Goal: Task Accomplishment & Management: Use online tool/utility

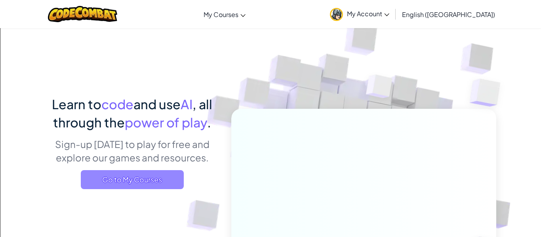
click at [154, 185] on span "Go to My Courses" at bounding box center [132, 179] width 103 height 19
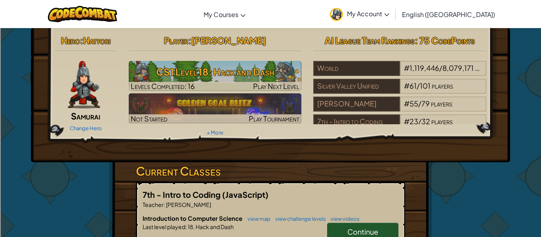
click at [332, 233] on link "Continue" at bounding box center [362, 232] width 71 height 18
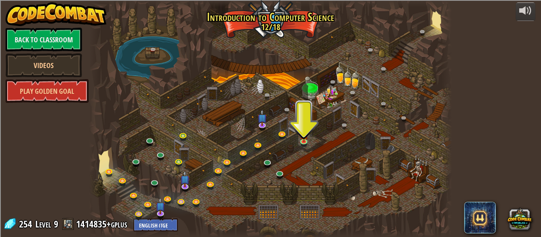
click at [539, 14] on div "powered by Back to Classroom Videos Play Golden Goal 25. Kithgard Gates (Locked…" at bounding box center [270, 118] width 541 height 237
click at [301, 139] on img at bounding box center [304, 131] width 8 height 19
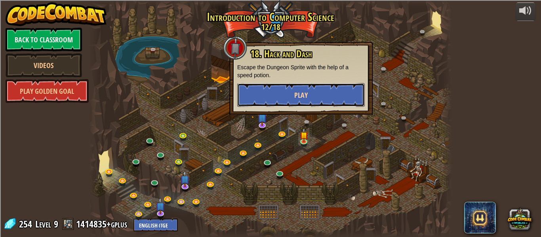
click at [268, 91] on button "Play" at bounding box center [301, 95] width 128 height 24
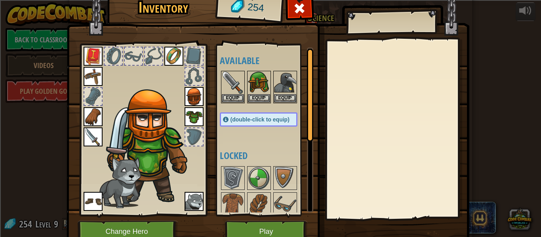
scroll to position [136, 0]
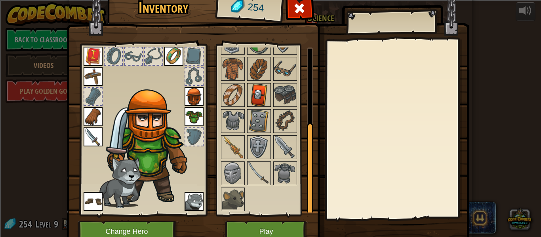
click at [267, 103] on img at bounding box center [259, 95] width 22 height 22
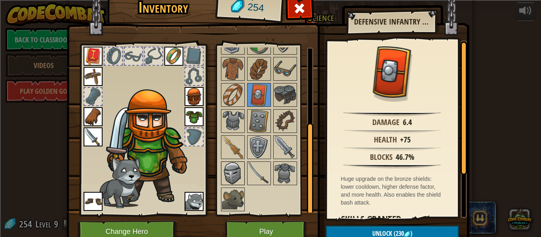
click at [236, 181] on img at bounding box center [233, 173] width 22 height 22
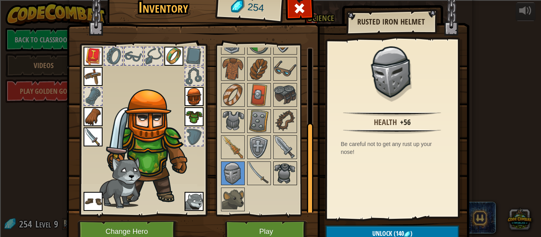
click at [287, 170] on img at bounding box center [285, 173] width 22 height 22
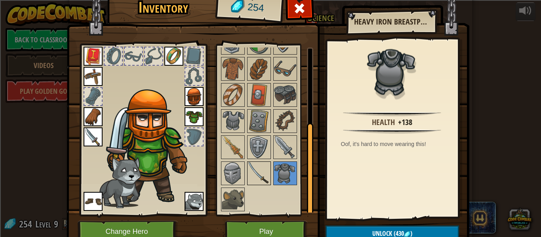
click at [266, 171] on img at bounding box center [259, 173] width 22 height 22
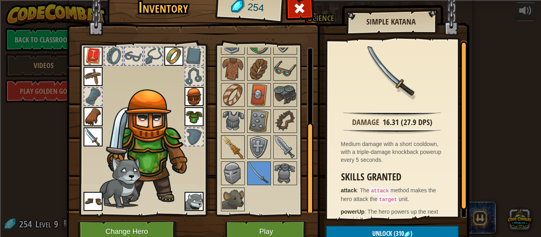
click at [234, 151] on img at bounding box center [233, 147] width 22 height 22
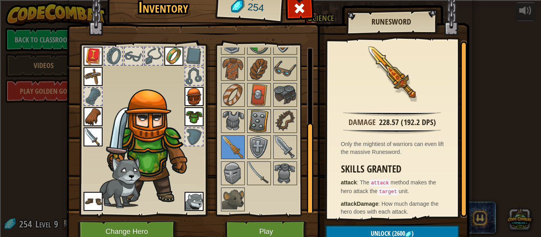
click at [265, 130] on img at bounding box center [259, 121] width 22 height 22
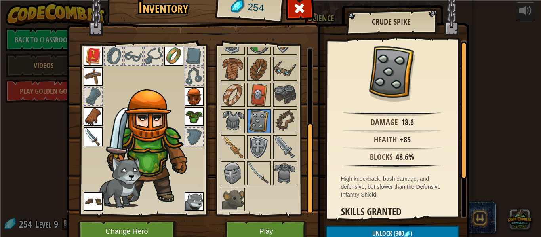
click at [179, 59] on img at bounding box center [173, 56] width 19 height 19
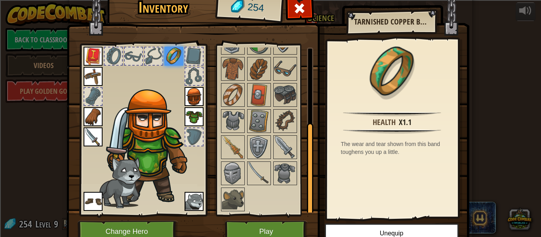
click at [178, 63] on img at bounding box center [173, 56] width 19 height 19
click at [187, 60] on div at bounding box center [193, 56] width 17 height 17
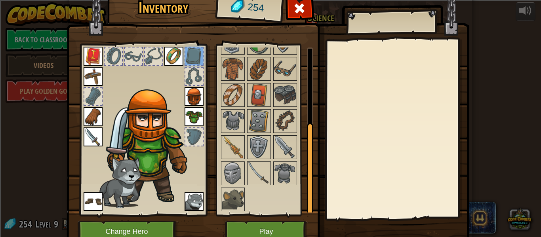
click at [155, 62] on div at bounding box center [153, 56] width 17 height 17
click at [199, 77] on div at bounding box center [193, 76] width 17 height 17
click at [238, 93] on img at bounding box center [233, 95] width 22 height 22
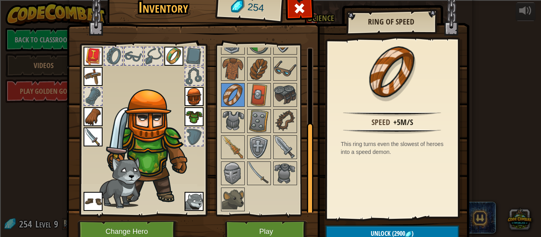
click at [171, 57] on img at bounding box center [173, 56] width 19 height 19
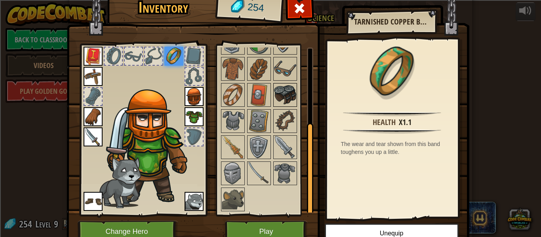
click at [282, 92] on img at bounding box center [285, 95] width 22 height 22
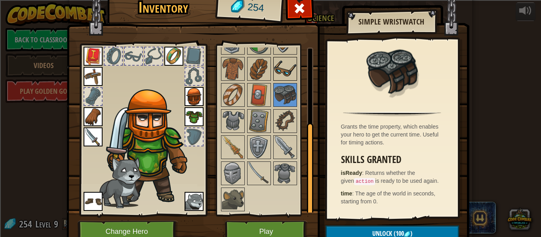
click at [286, 79] on img at bounding box center [285, 69] width 22 height 22
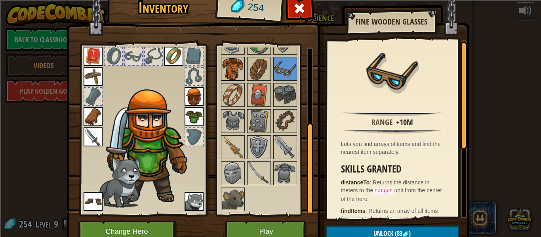
click at [237, 71] on img at bounding box center [233, 69] width 22 height 22
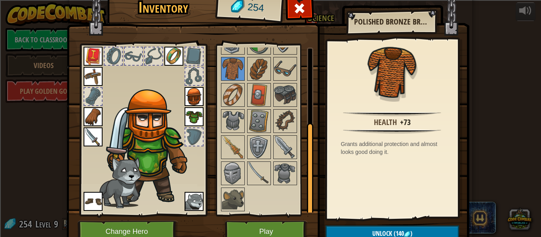
click at [204, 113] on div at bounding box center [143, 128] width 131 height 178
click at [200, 114] on img at bounding box center [194, 116] width 19 height 19
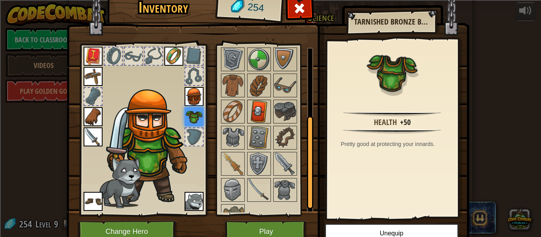
scroll to position [114, 0]
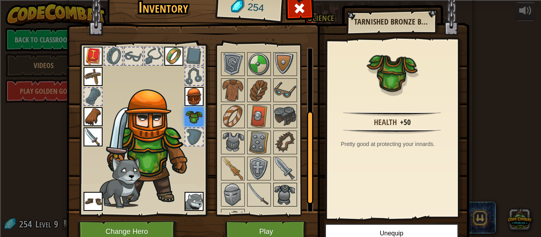
click at [283, 194] on img at bounding box center [285, 195] width 22 height 22
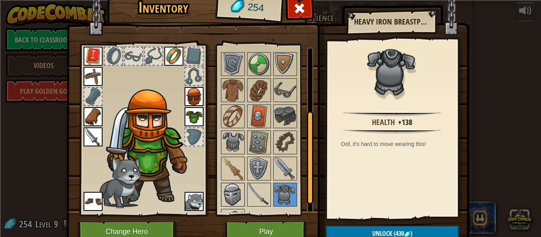
click at [222, 199] on img at bounding box center [233, 195] width 22 height 22
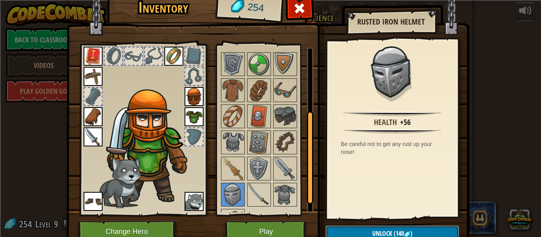
click at [335, 226] on button "Unlock (140 )" at bounding box center [393, 234] width 134 height 16
click at [335, 227] on button "Confirm" at bounding box center [393, 234] width 134 height 16
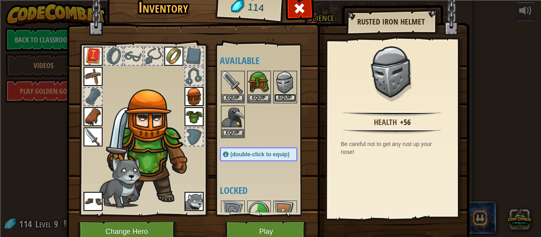
click at [280, 95] on button "Equip" at bounding box center [285, 98] width 22 height 8
click at [0, 0] on button "Equip" at bounding box center [0, 0] width 0 height 0
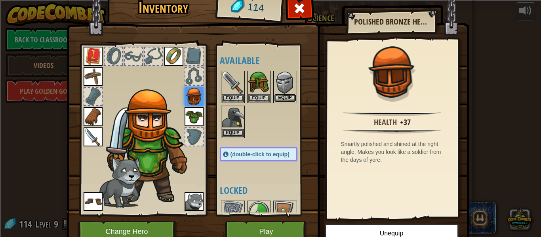
click at [280, 95] on button "Equip" at bounding box center [285, 98] width 22 height 8
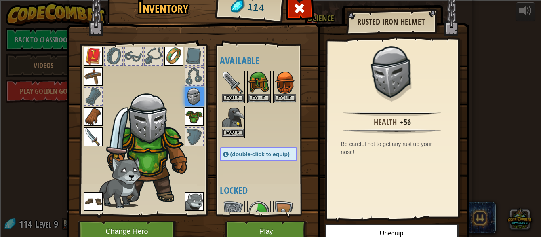
click at [236, 123] on img at bounding box center [233, 118] width 22 height 22
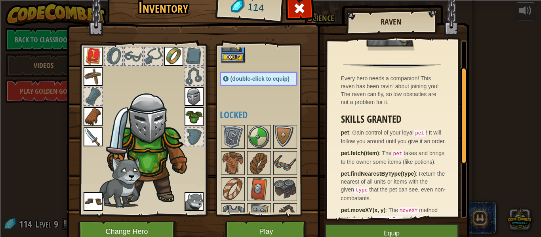
scroll to position [77, 0]
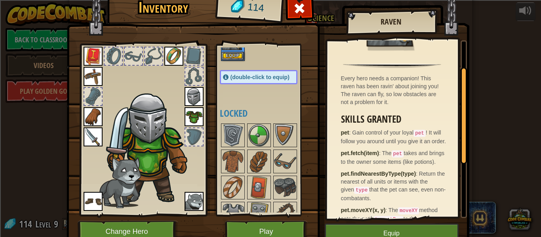
click at [239, 145] on img at bounding box center [233, 135] width 22 height 22
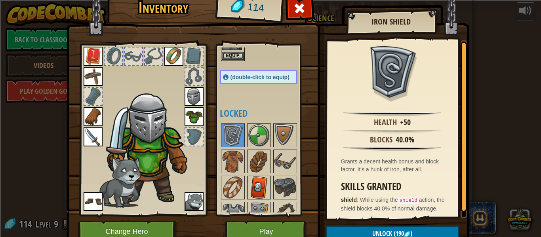
click at [254, 191] on img at bounding box center [259, 188] width 22 height 22
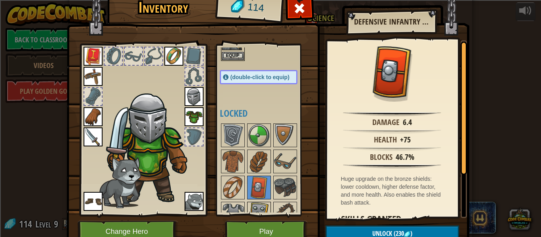
click at [257, 203] on img at bounding box center [259, 214] width 22 height 22
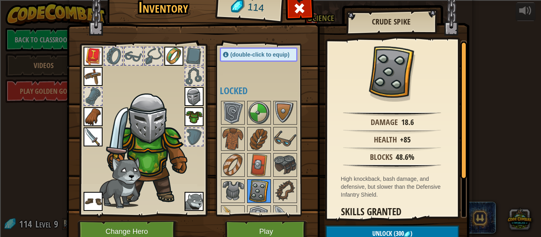
scroll to position [99, 0]
click at [275, 116] on img at bounding box center [285, 114] width 22 height 22
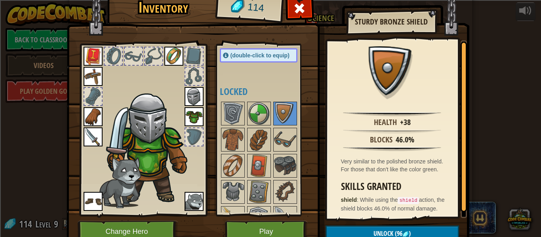
click at [196, 106] on img at bounding box center [194, 96] width 19 height 19
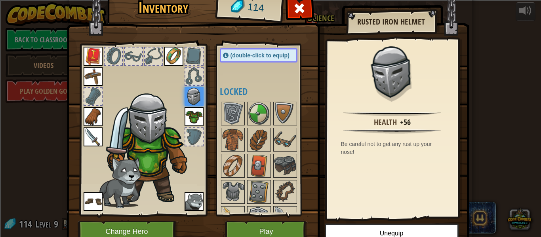
click at [243, 59] on div "(double-click to equip)" at bounding box center [259, 55] width 78 height 14
click at [233, 132] on img at bounding box center [233, 140] width 22 height 22
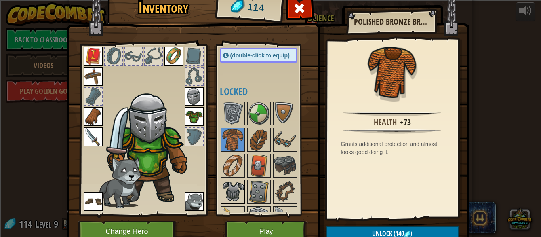
click at [236, 191] on img at bounding box center [233, 192] width 22 height 22
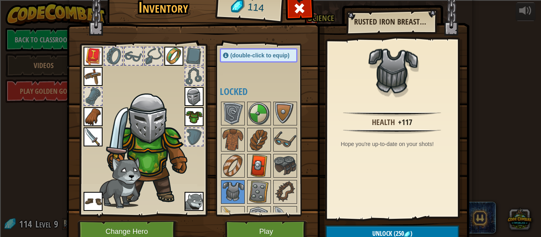
scroll to position [144, 0]
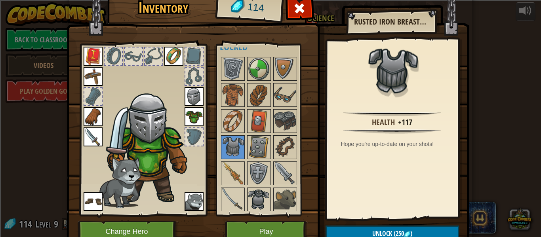
click at [258, 197] on img at bounding box center [259, 200] width 22 height 22
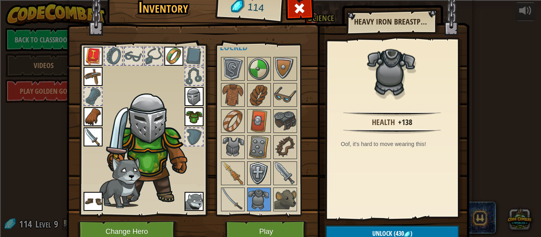
click at [258, 174] on img at bounding box center [259, 173] width 22 height 22
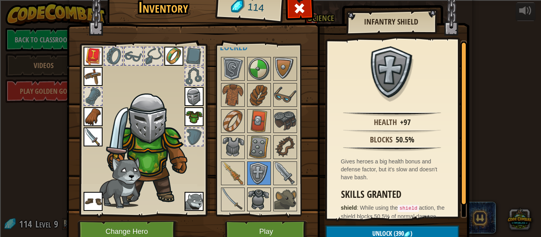
click at [258, 197] on img at bounding box center [259, 200] width 22 height 22
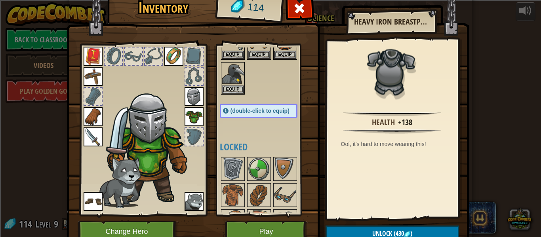
scroll to position [46, 0]
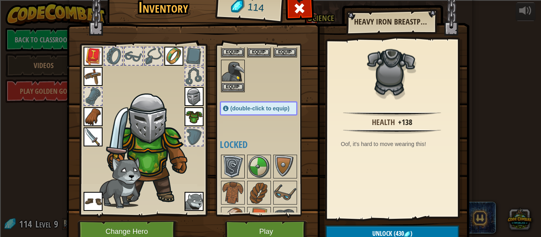
click at [241, 160] on img at bounding box center [233, 167] width 22 height 22
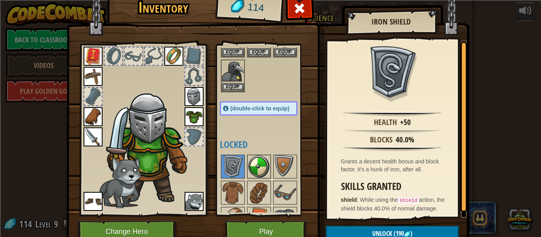
click at [254, 161] on img at bounding box center [259, 167] width 22 height 22
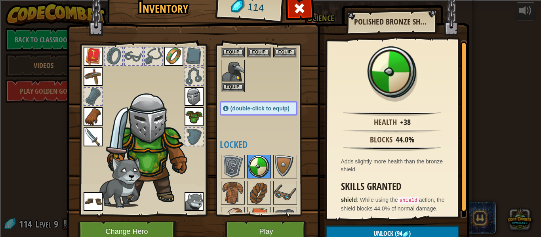
click at [262, 160] on img at bounding box center [259, 167] width 22 height 22
click at [281, 162] on img at bounding box center [285, 167] width 22 height 22
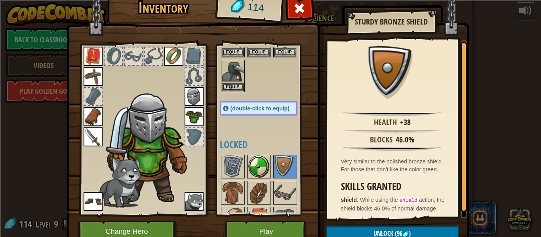
click at [264, 164] on img at bounding box center [259, 167] width 22 height 22
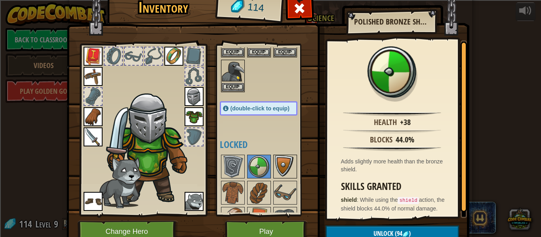
click at [279, 164] on img at bounding box center [285, 167] width 22 height 22
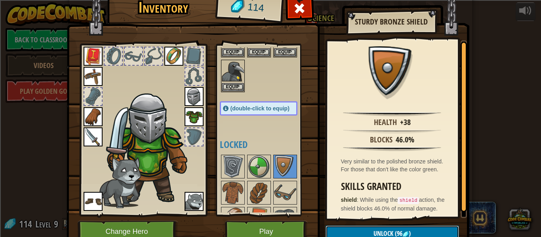
click at [392, 232] on span "Unlock" at bounding box center [384, 233] width 20 height 9
click at [392, 232] on button "Confirm" at bounding box center [393, 234] width 134 height 16
click at [392, 232] on img at bounding box center [268, 107] width 403 height 288
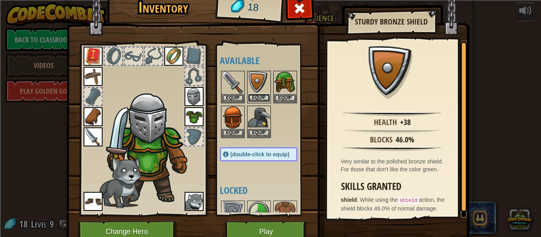
click at [252, 95] on button "Equip" at bounding box center [259, 98] width 22 height 8
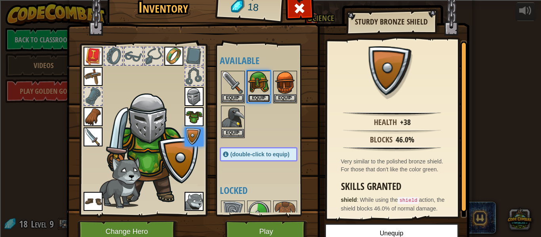
click at [252, 95] on button "Equip" at bounding box center [259, 98] width 22 height 8
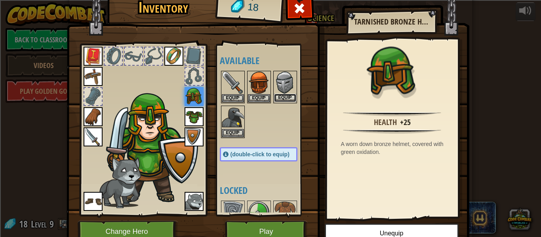
click at [285, 95] on button "Equip" at bounding box center [285, 98] width 22 height 8
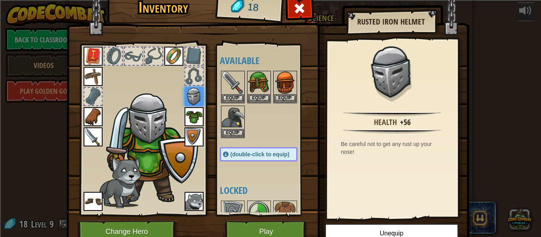
click at [94, 118] on img at bounding box center [93, 116] width 19 height 19
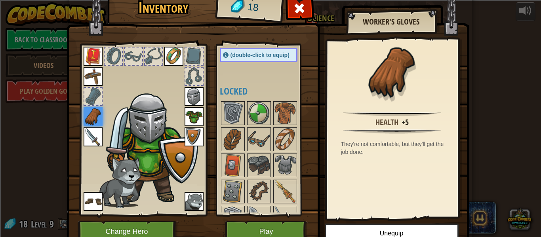
scroll to position [144, 0]
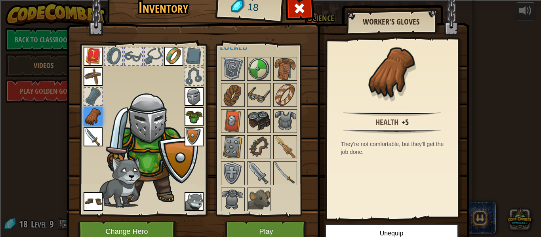
click at [258, 133] on div at bounding box center [259, 121] width 24 height 24
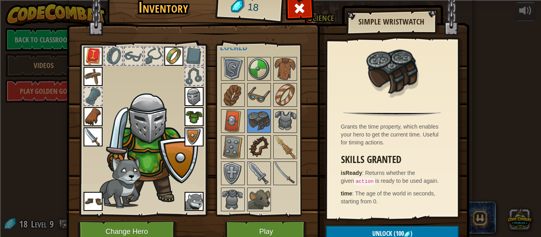
click at [260, 141] on img at bounding box center [259, 147] width 22 height 22
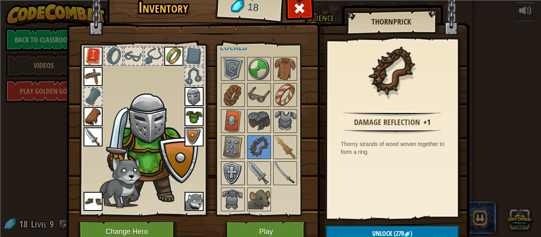
click at [237, 178] on img at bounding box center [233, 173] width 22 height 22
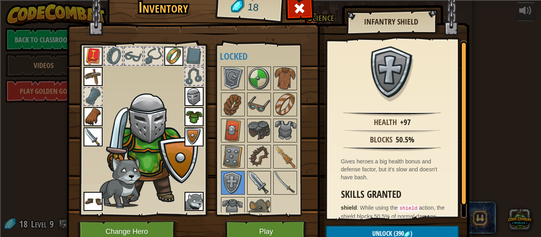
scroll to position [124, 0]
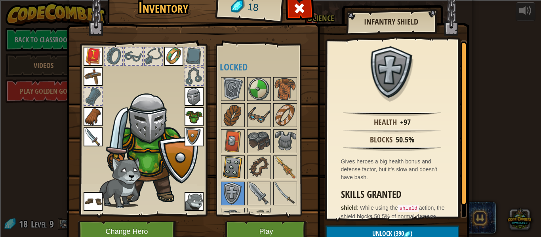
click at [231, 165] on img at bounding box center [233, 168] width 22 height 22
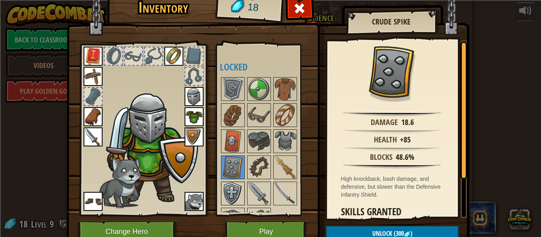
click at [229, 186] on img at bounding box center [233, 194] width 22 height 22
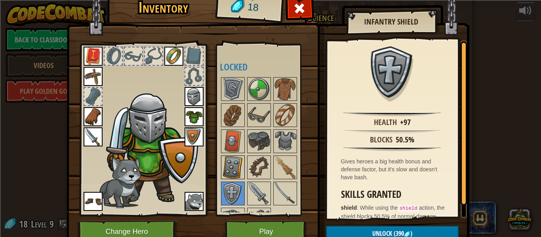
click at [235, 170] on img at bounding box center [233, 168] width 22 height 22
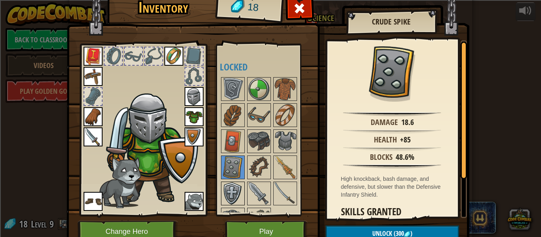
click at [233, 196] on img at bounding box center [233, 194] width 22 height 22
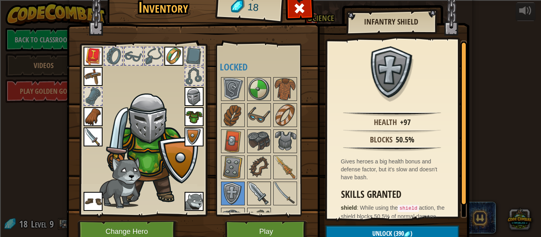
click at [250, 191] on img at bounding box center [259, 194] width 22 height 22
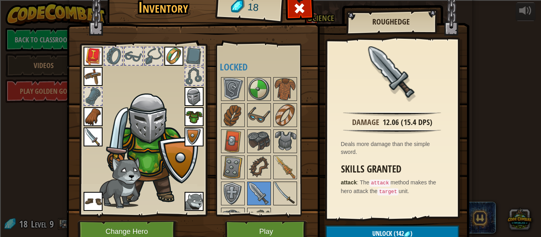
click at [274, 191] on img at bounding box center [285, 194] width 22 height 22
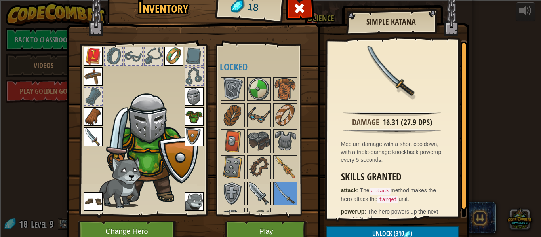
click at [258, 193] on img at bounding box center [259, 194] width 22 height 22
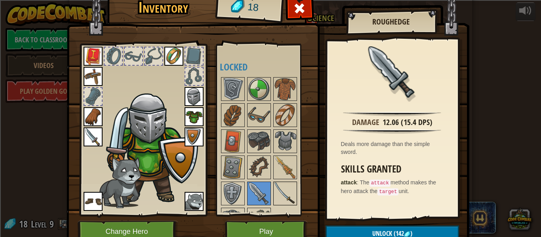
click at [281, 193] on img at bounding box center [285, 194] width 22 height 22
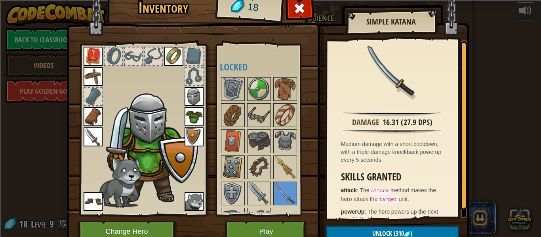
click at [232, 168] on img at bounding box center [233, 168] width 22 height 22
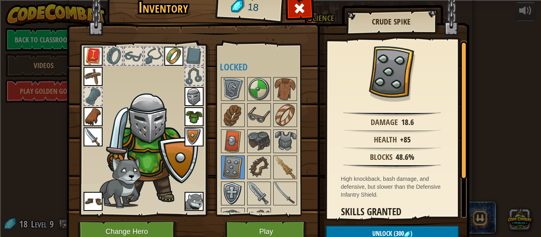
click at [229, 191] on img at bounding box center [233, 194] width 22 height 22
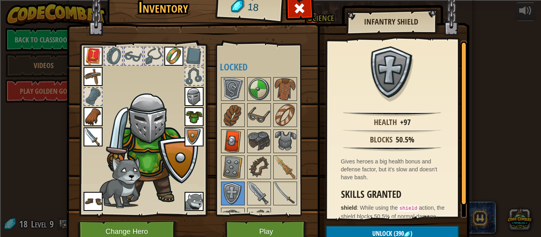
scroll to position [144, 0]
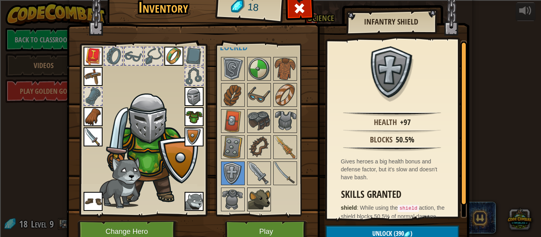
click at [267, 208] on img at bounding box center [259, 200] width 22 height 22
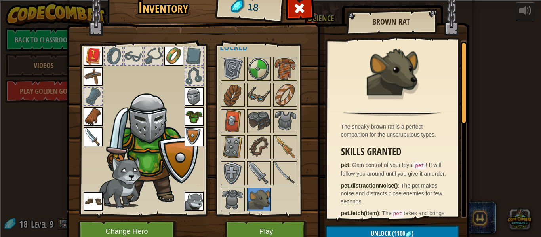
click at [196, 202] on img at bounding box center [194, 201] width 19 height 19
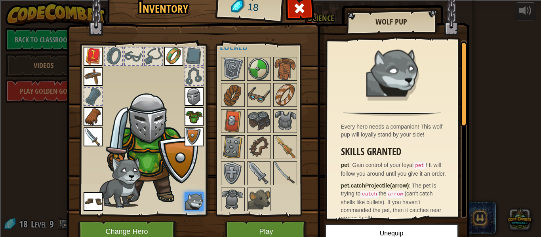
click at [172, 58] on img at bounding box center [173, 56] width 19 height 19
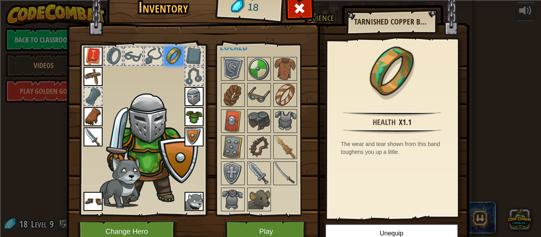
click at [90, 52] on img at bounding box center [93, 56] width 19 height 19
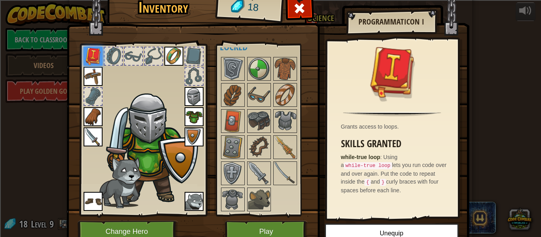
click at [95, 72] on img at bounding box center [93, 76] width 19 height 19
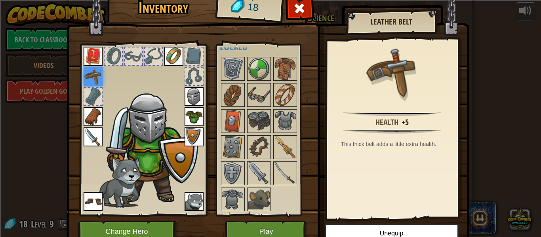
click at [90, 54] on img at bounding box center [93, 56] width 19 height 19
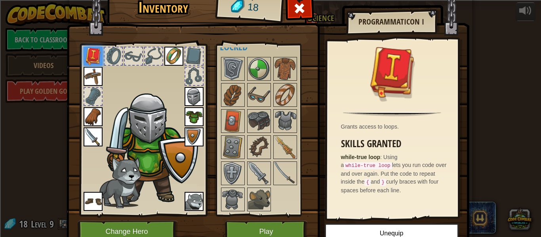
click at [95, 107] on img at bounding box center [93, 116] width 19 height 19
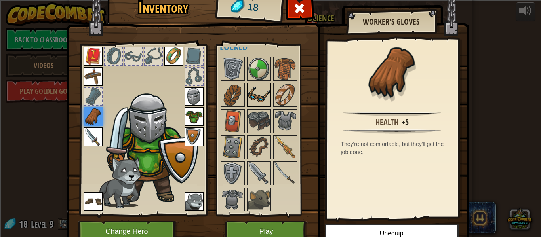
click at [260, 94] on img at bounding box center [259, 95] width 22 height 22
